Goal: Information Seeking & Learning: Find specific fact

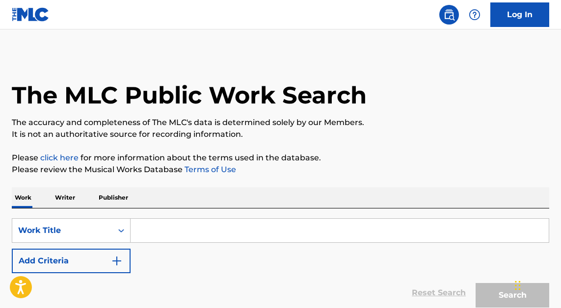
click at [212, 230] on input "Search Form" at bounding box center [340, 231] width 418 height 24
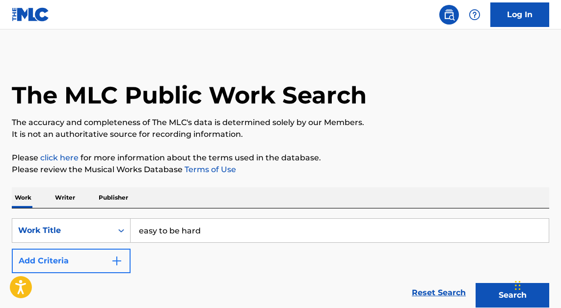
type input "easy to be hard"
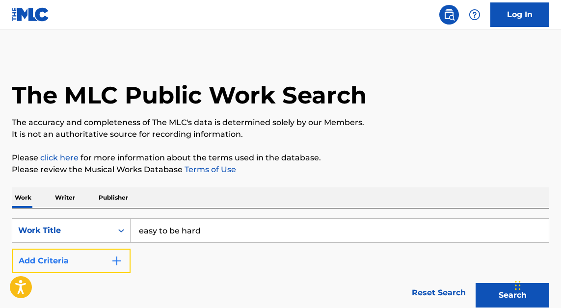
click at [79, 263] on button "Add Criteria" at bounding box center [71, 261] width 119 height 25
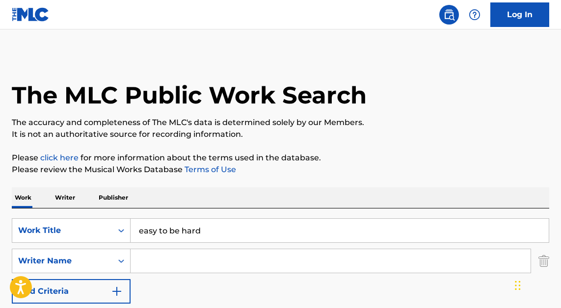
click at [181, 264] on input "Search Form" at bounding box center [331, 261] width 400 height 24
type input "rado"
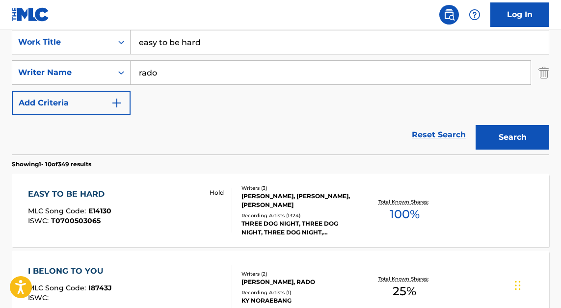
scroll to position [196, 0]
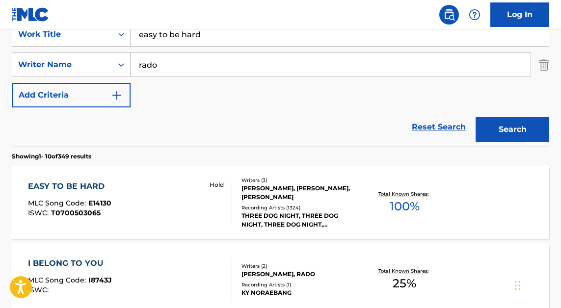
click at [154, 198] on div "EASY TO BE HARD MLC Song Code : E14130 ISWC : T0700503065 Hold" at bounding box center [130, 203] width 204 height 44
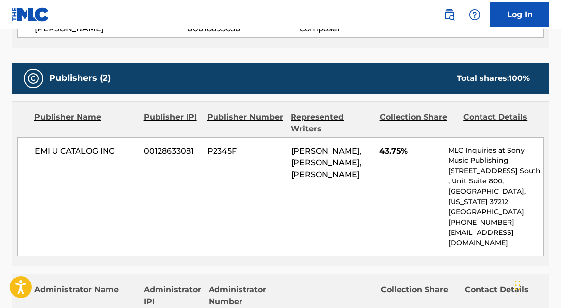
scroll to position [343, 0]
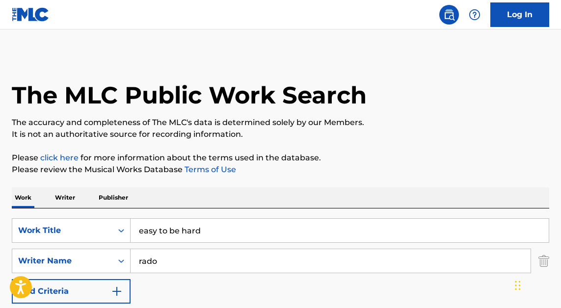
click at [209, 222] on input "easy to be hard" at bounding box center [340, 231] width 418 height 24
type input "swag surfin"
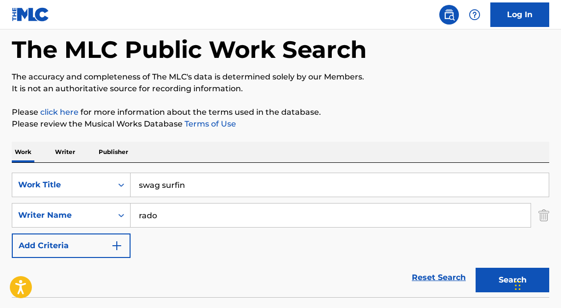
scroll to position [118, 0]
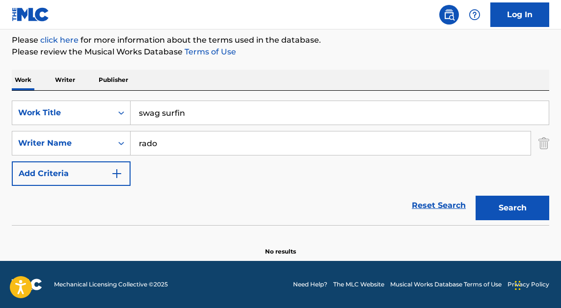
click at [216, 149] on input "rado" at bounding box center [331, 144] width 400 height 24
click at [475, 196] on button "Search" at bounding box center [512, 208] width 74 height 25
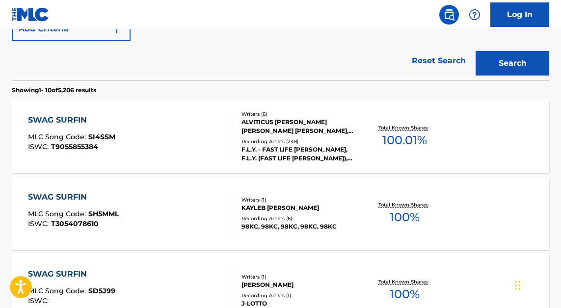
scroll to position [314, 0]
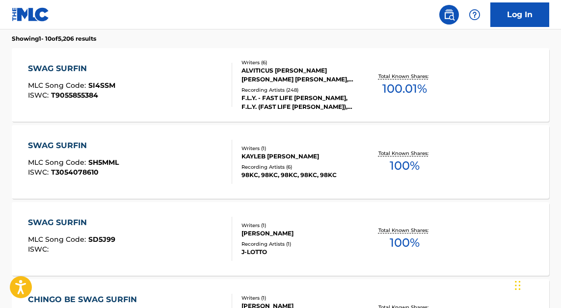
click at [197, 91] on div "SWAG SURFIN MLC Song Code : SI4SSM ISWC : T9055855384" at bounding box center [130, 85] width 204 height 44
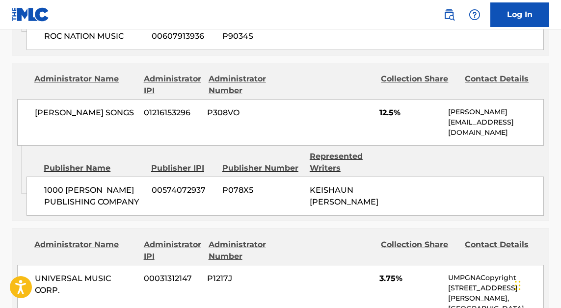
scroll to position [1178, 0]
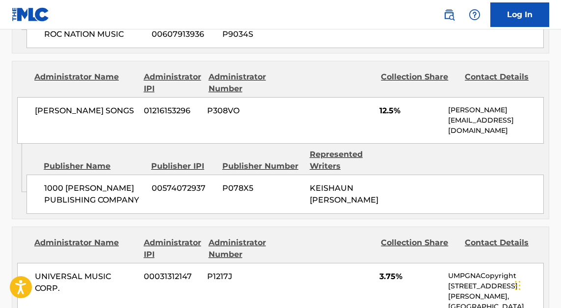
drag, startPoint x: 188, startPoint y: 140, endPoint x: 7, endPoint y: 94, distance: 186.7
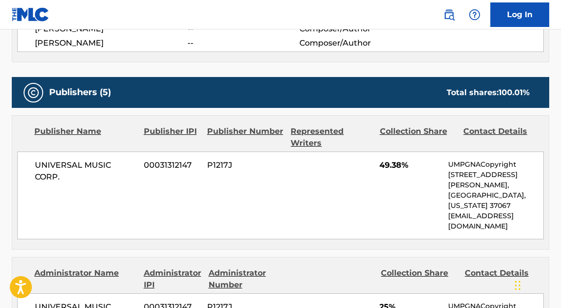
scroll to position [589, 0]
